Goal: Obtain resource: Obtain resource

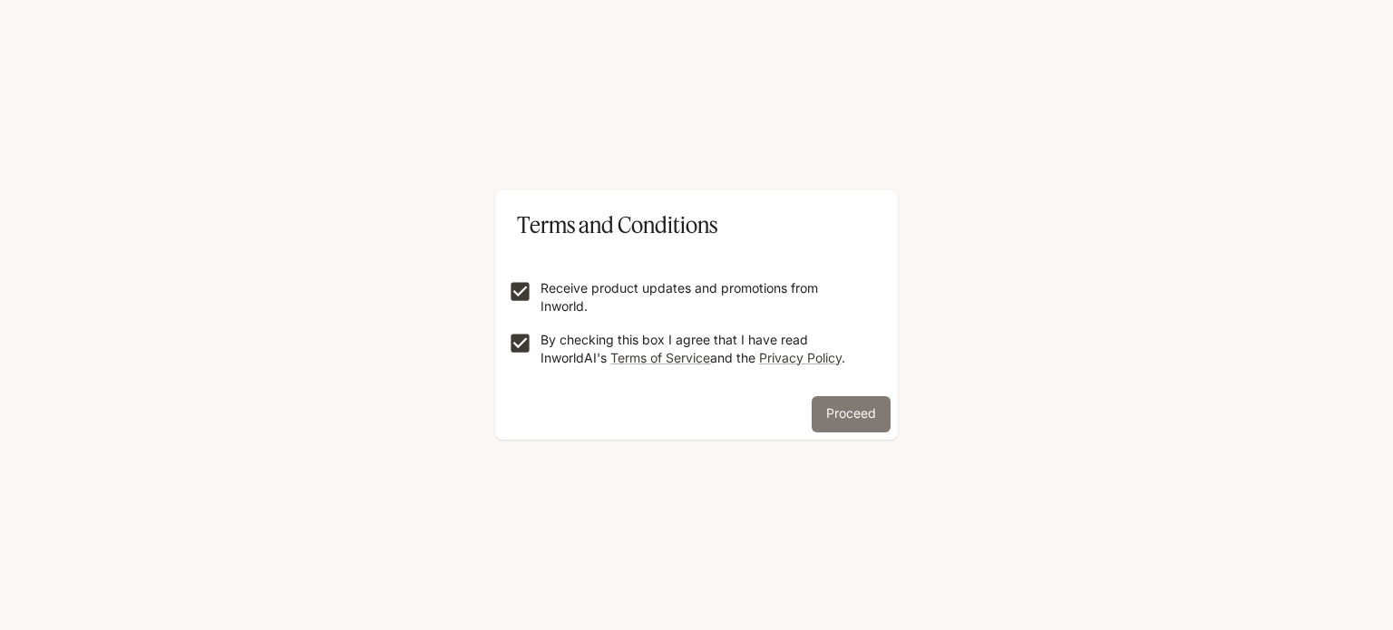
click at [843, 409] on button "Proceed" at bounding box center [851, 414] width 79 height 36
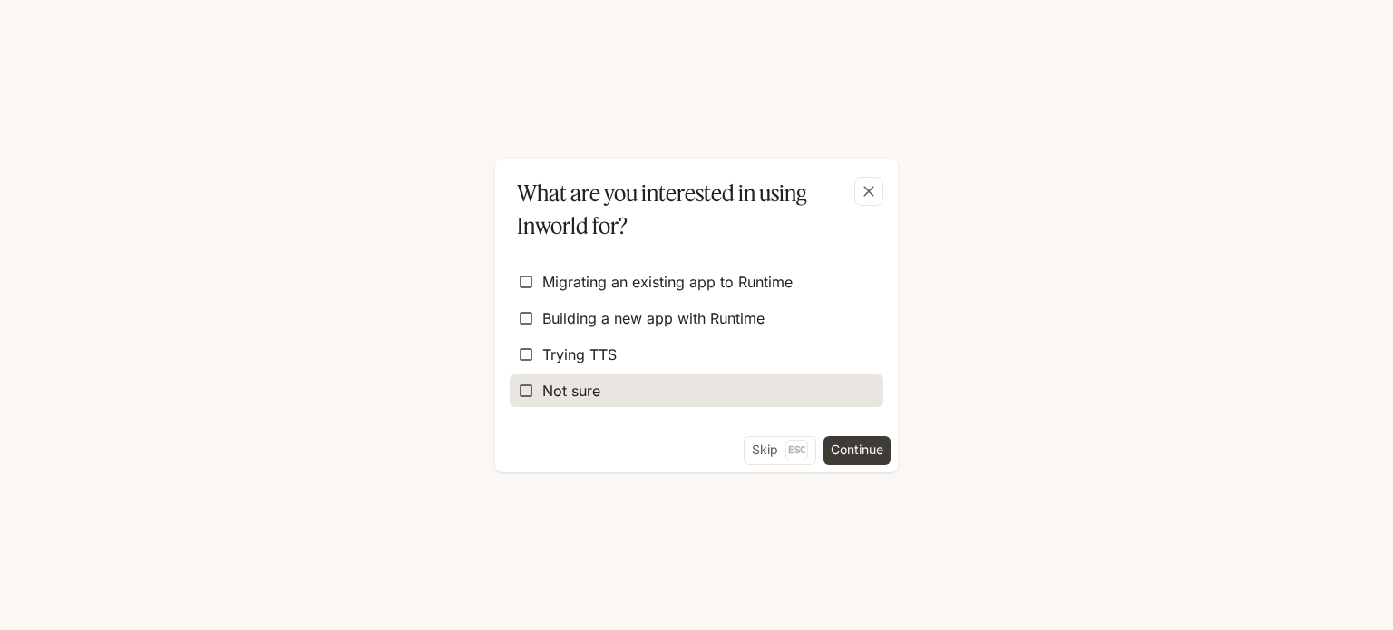
click at [710, 377] on label "Not sure" at bounding box center [697, 391] width 374 height 33
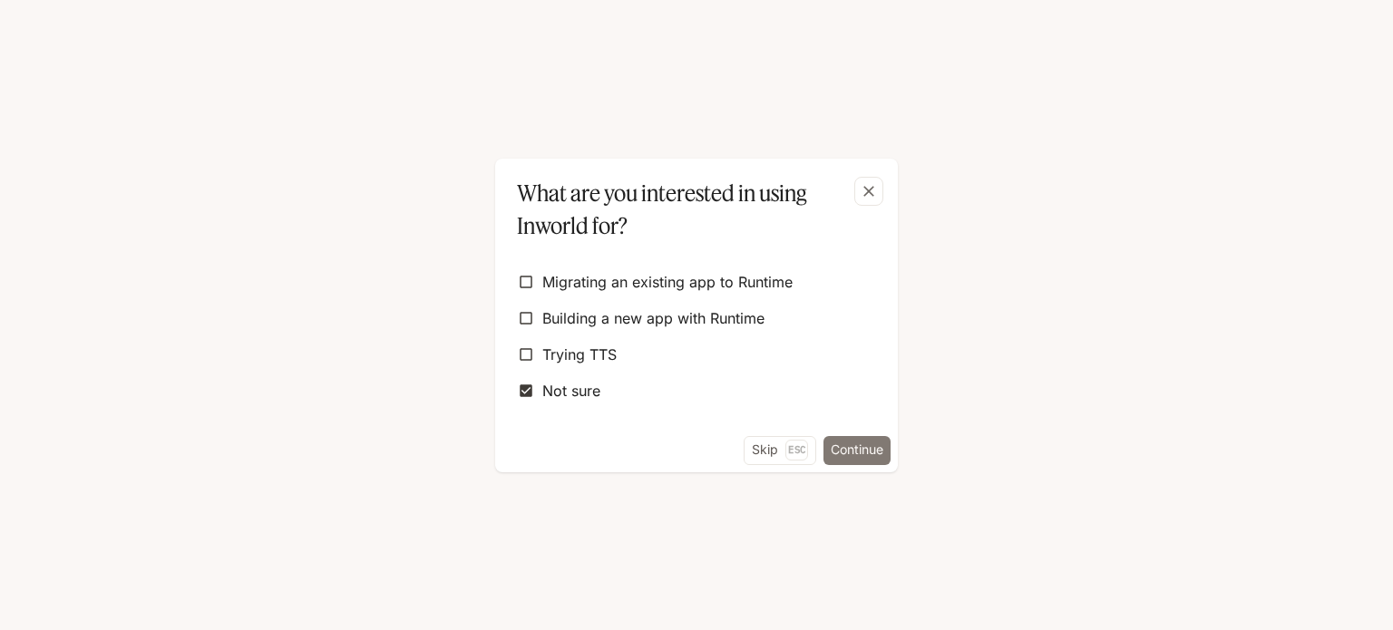
click at [859, 446] on button "Continue" at bounding box center [857, 450] width 67 height 29
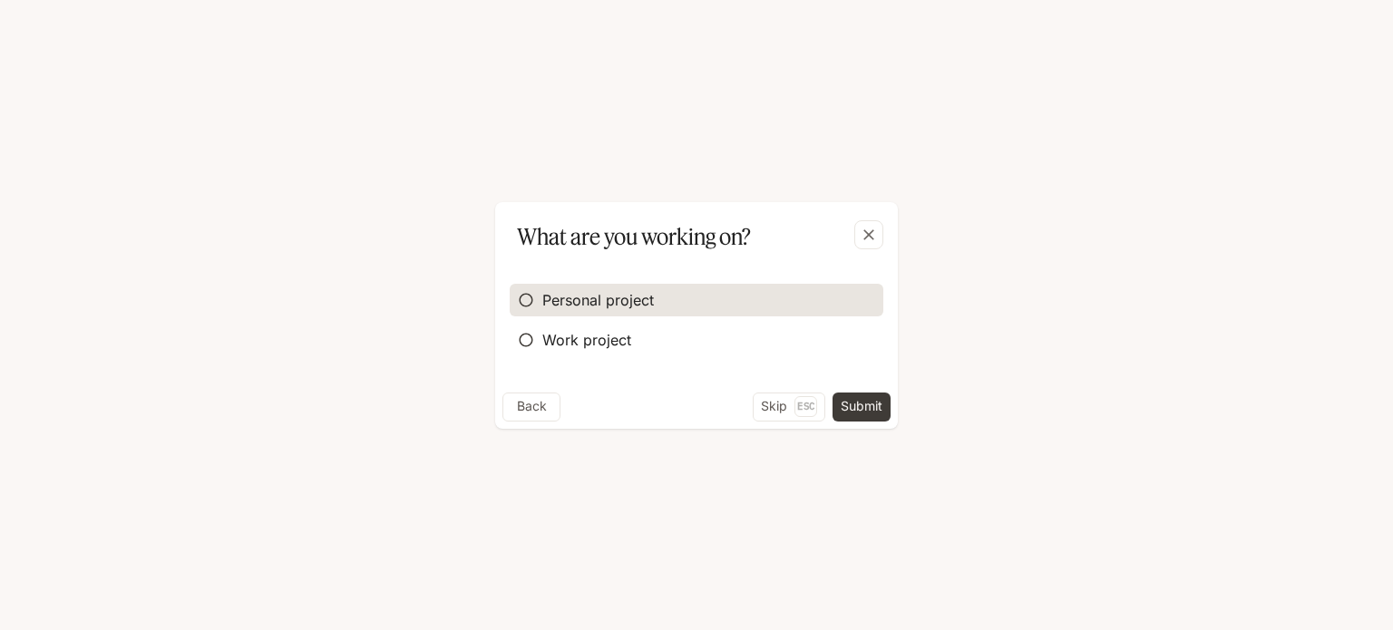
click at [660, 308] on label "Personal project" at bounding box center [697, 300] width 374 height 33
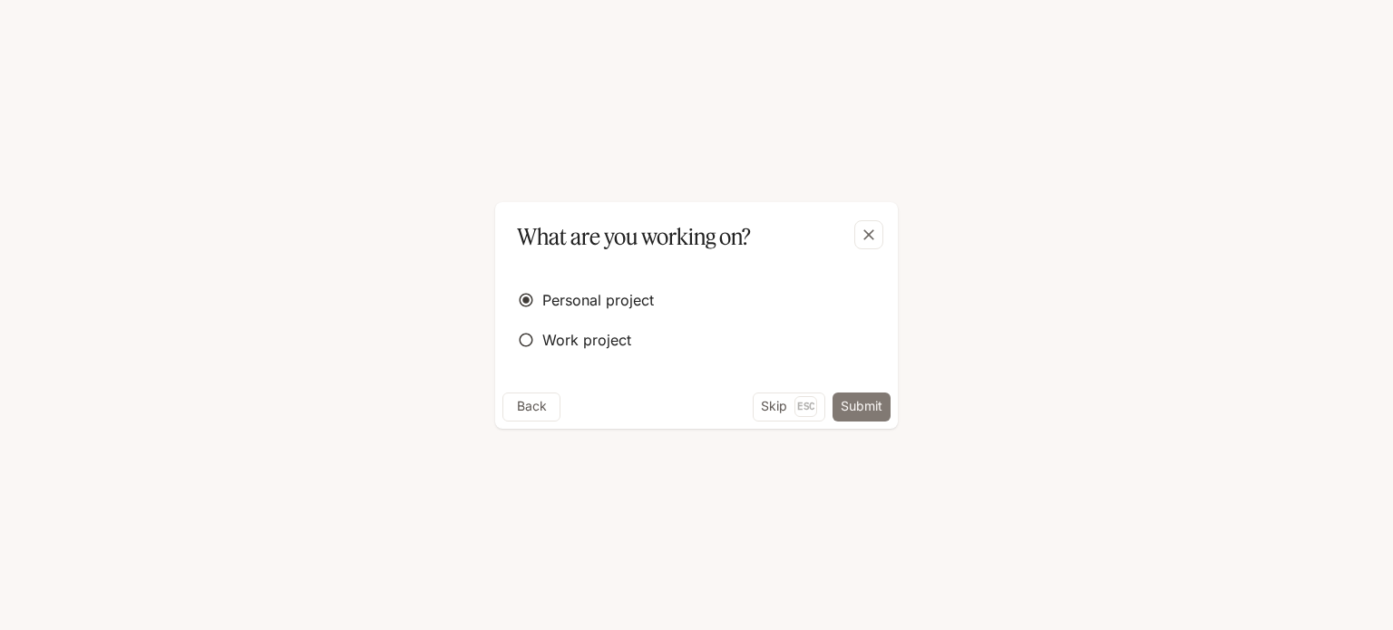
click at [863, 406] on button "Submit" at bounding box center [862, 407] width 58 height 29
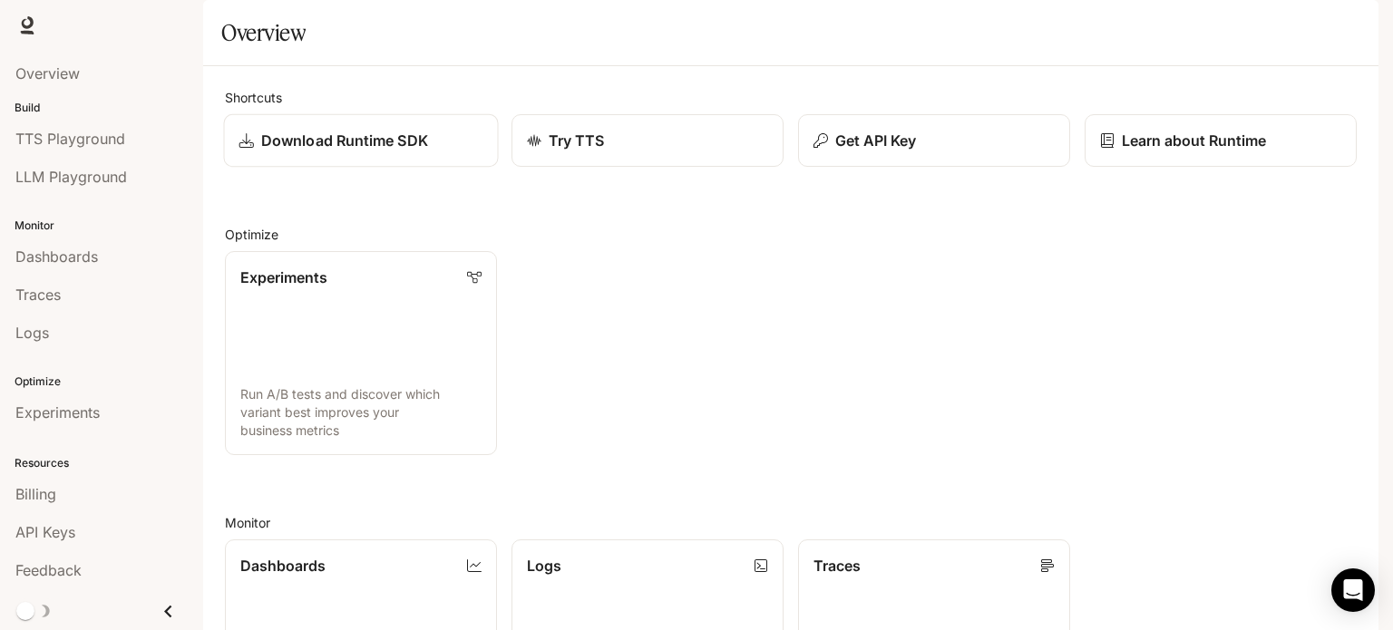
click at [444, 151] on div "Download Runtime SDK" at bounding box center [361, 141] width 244 height 22
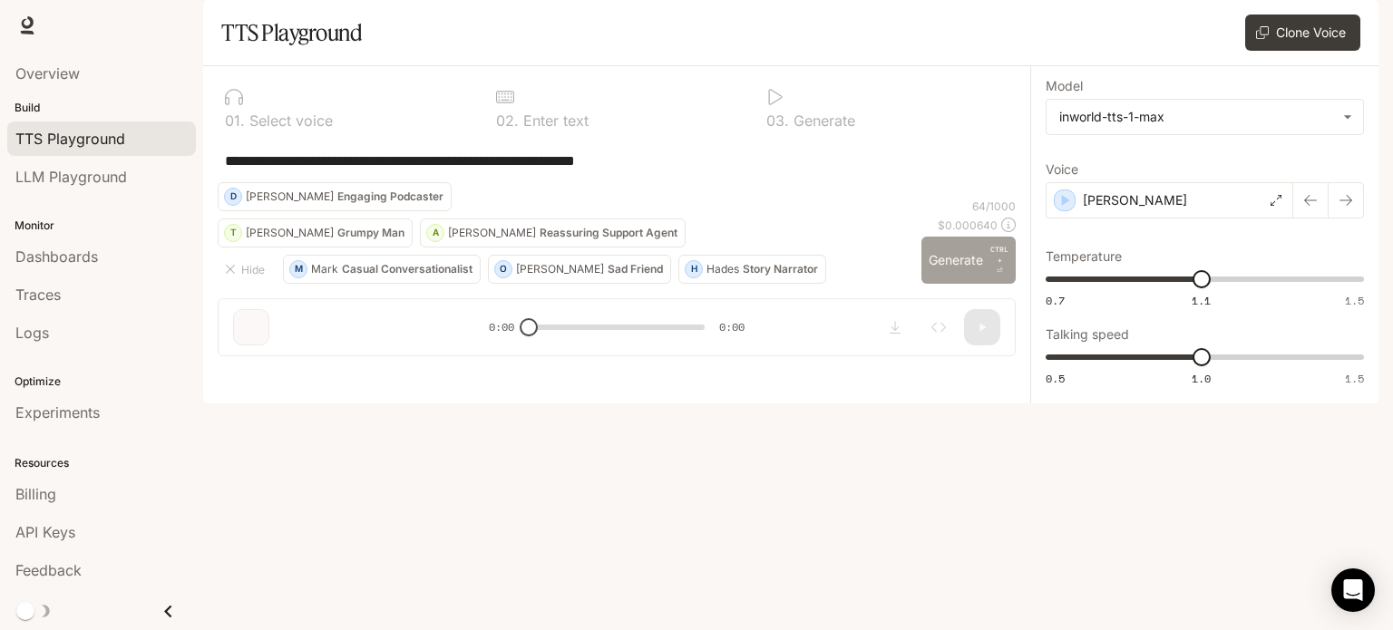
click at [960, 284] on button "Generate CTRL + ⏎" at bounding box center [969, 260] width 94 height 47
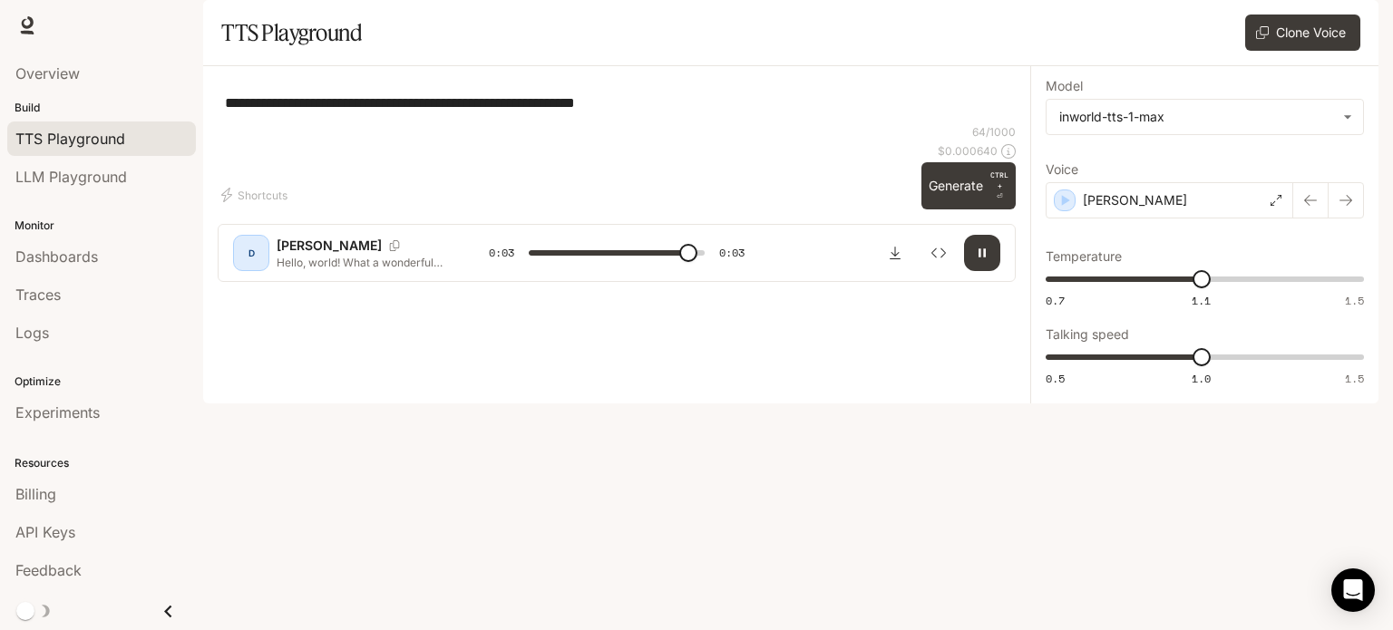
type input "*"
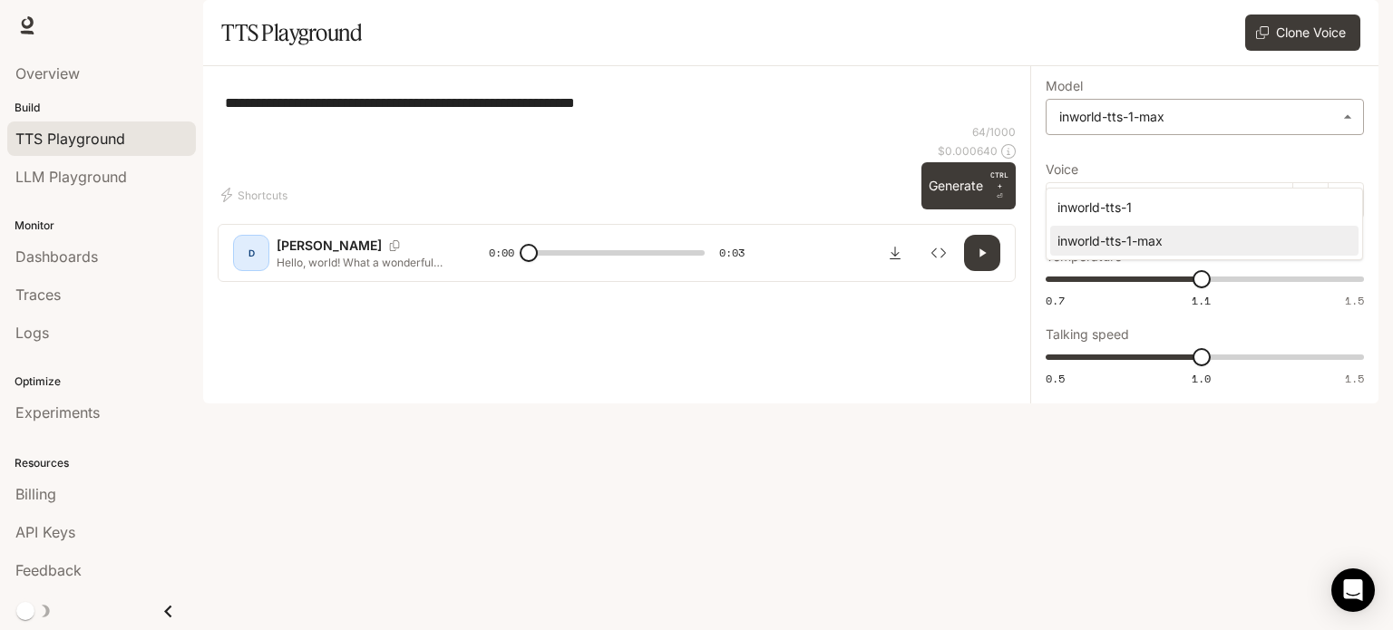
click at [1181, 165] on body "**********" at bounding box center [696, 315] width 1393 height 630
click at [1140, 206] on div "inworld-tts-1" at bounding box center [1201, 207] width 287 height 19
type input "**********"
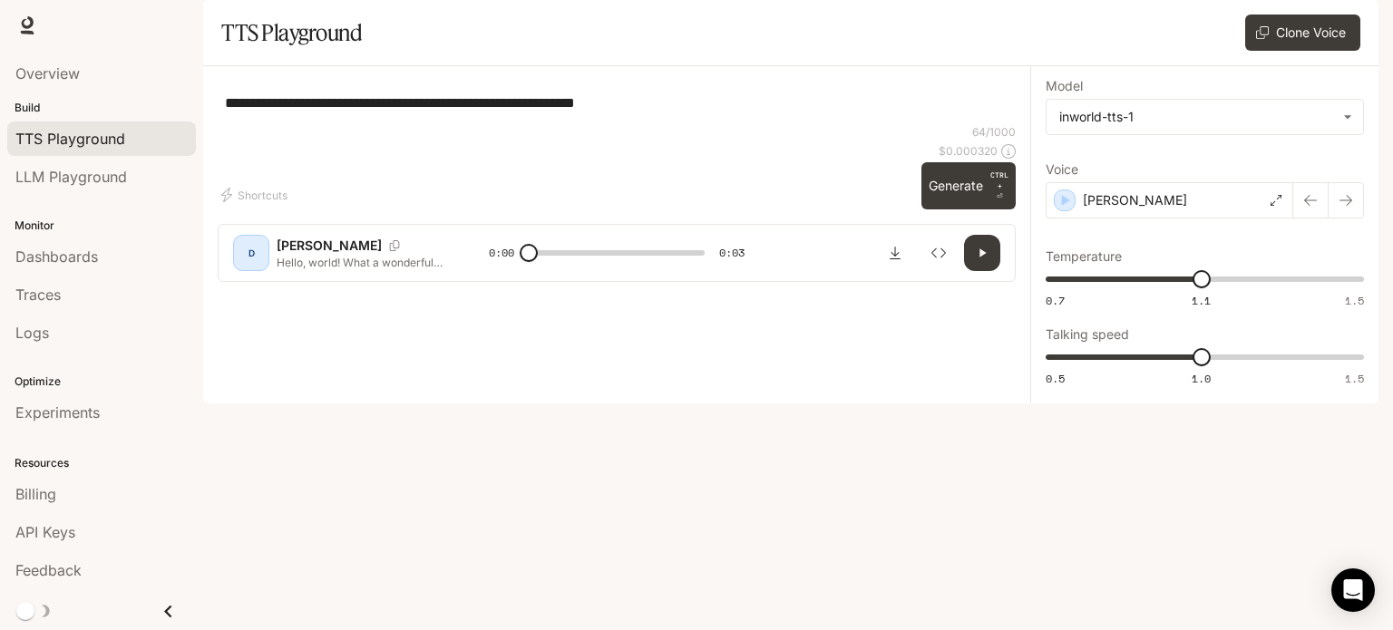
click at [1007, 290] on div at bounding box center [616, 235] width 827 height 109
click at [982, 210] on button "Generate CTRL + ⏎" at bounding box center [969, 185] width 94 height 47
type input "*"
click at [942, 260] on icon "Inspect" at bounding box center [939, 253] width 15 height 15
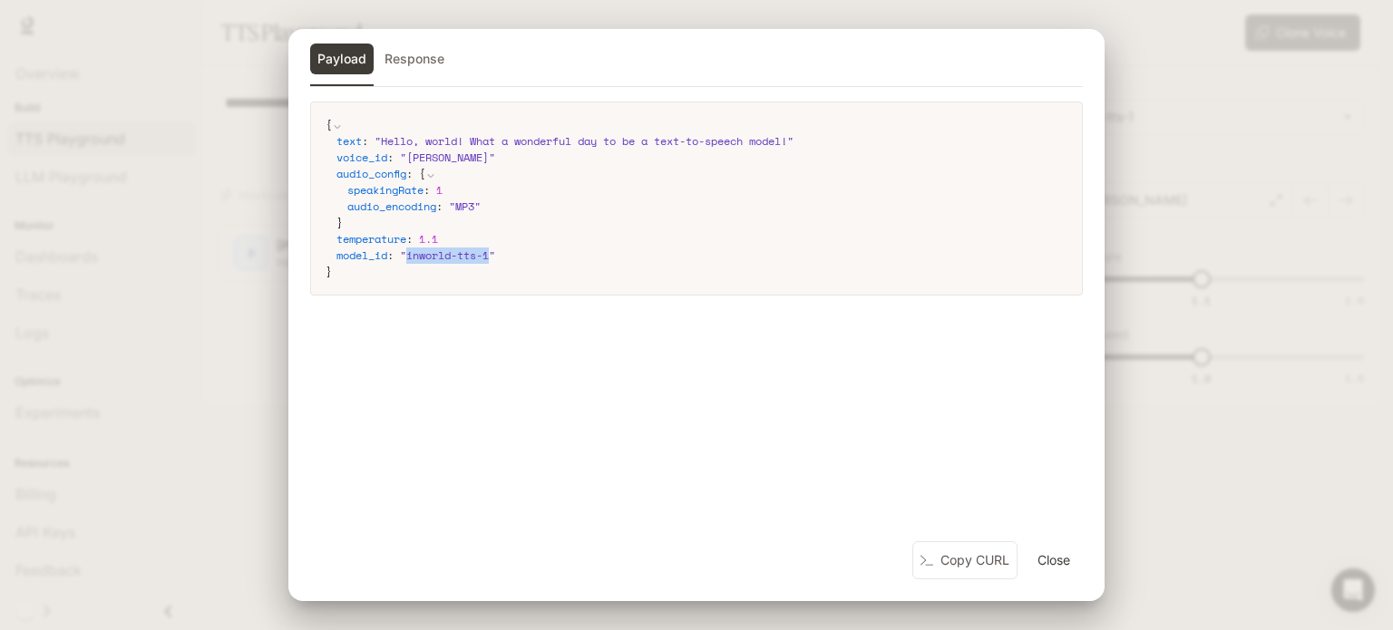
drag, startPoint x: 413, startPoint y: 253, endPoint x: 496, endPoint y: 250, distance: 83.5
click at [495, 250] on span "" inworld-tts-1 "" at bounding box center [447, 255] width 95 height 15
copy span "inworld-tts-1"
click at [1076, 571] on button "Close" at bounding box center [1054, 560] width 58 height 36
